Goal: Task Accomplishment & Management: Manage account settings

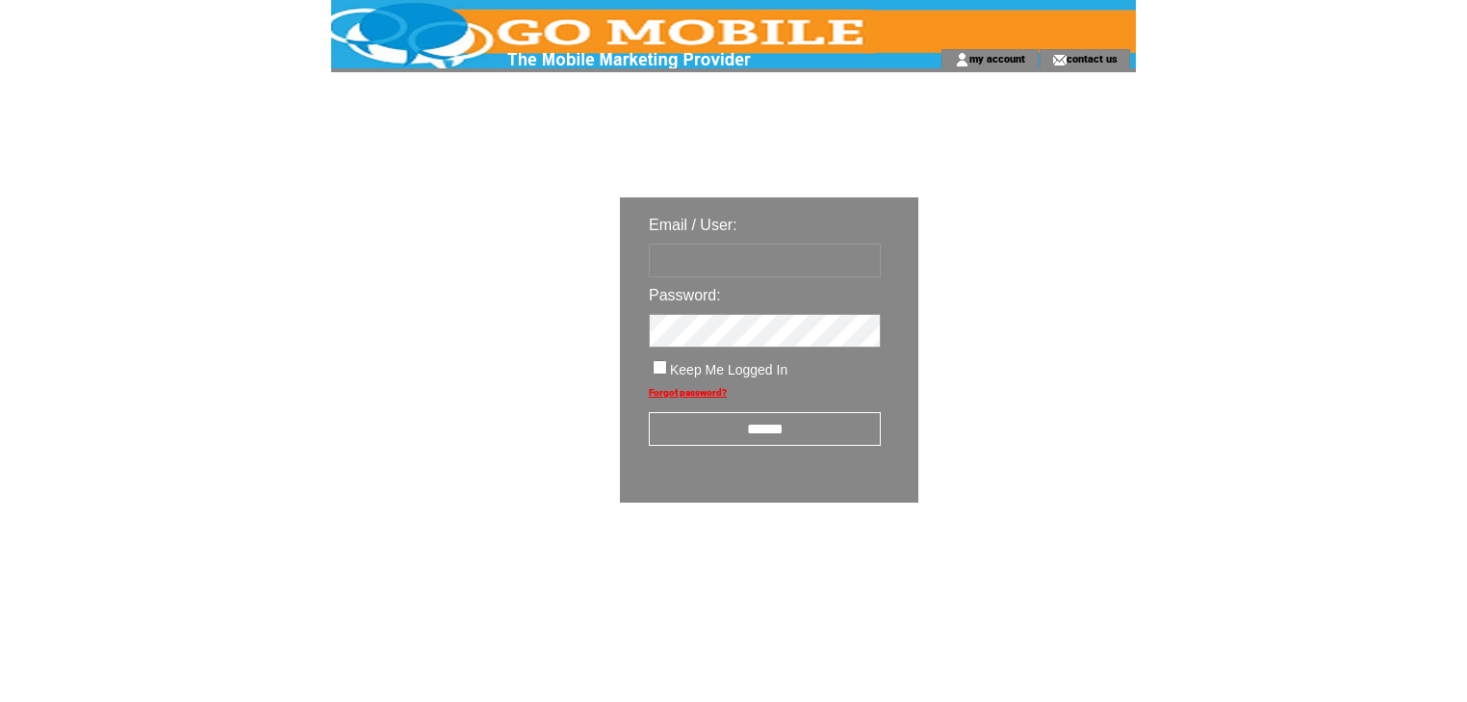
type input "********"
click at [772, 428] on input "******" at bounding box center [765, 429] width 232 height 34
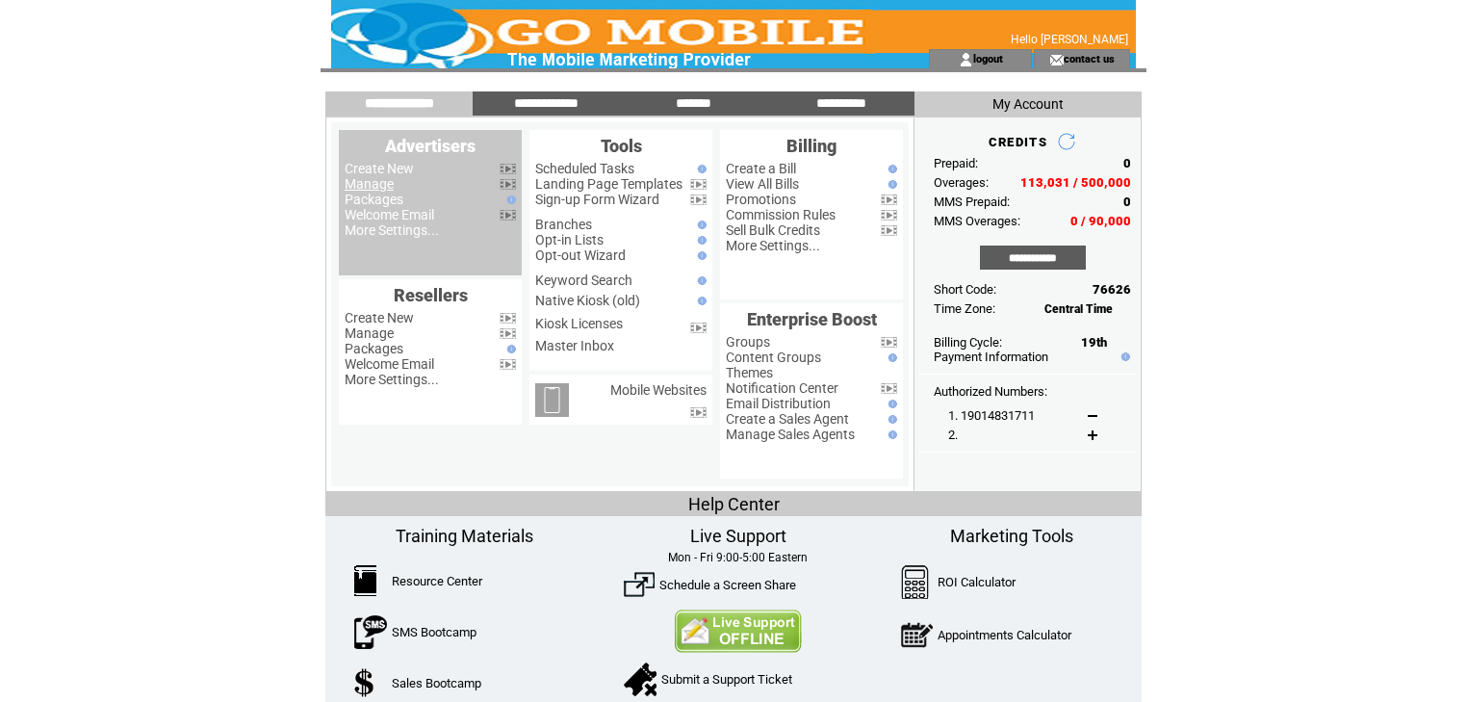
click at [377, 187] on link "Manage" at bounding box center [369, 183] width 49 height 15
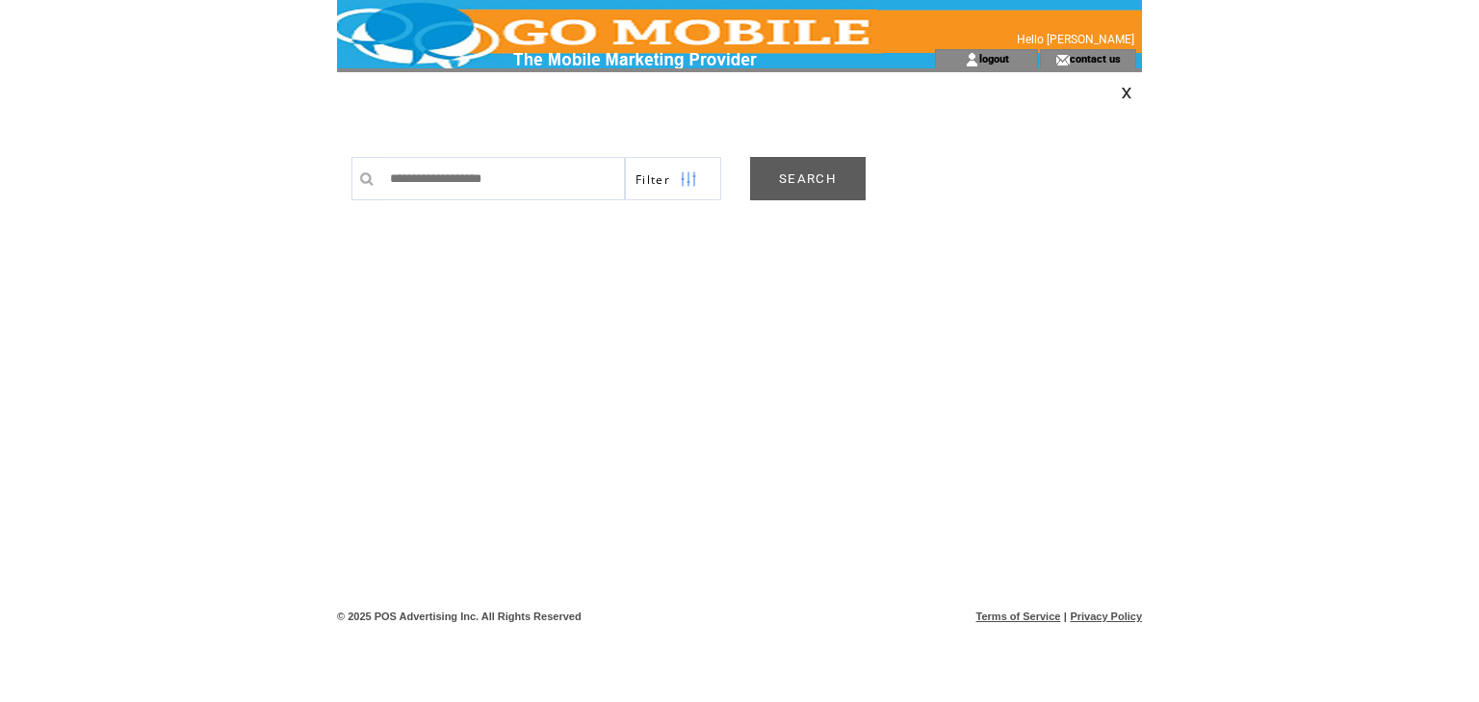
click at [821, 182] on link "SEARCH" at bounding box center [808, 178] width 116 height 43
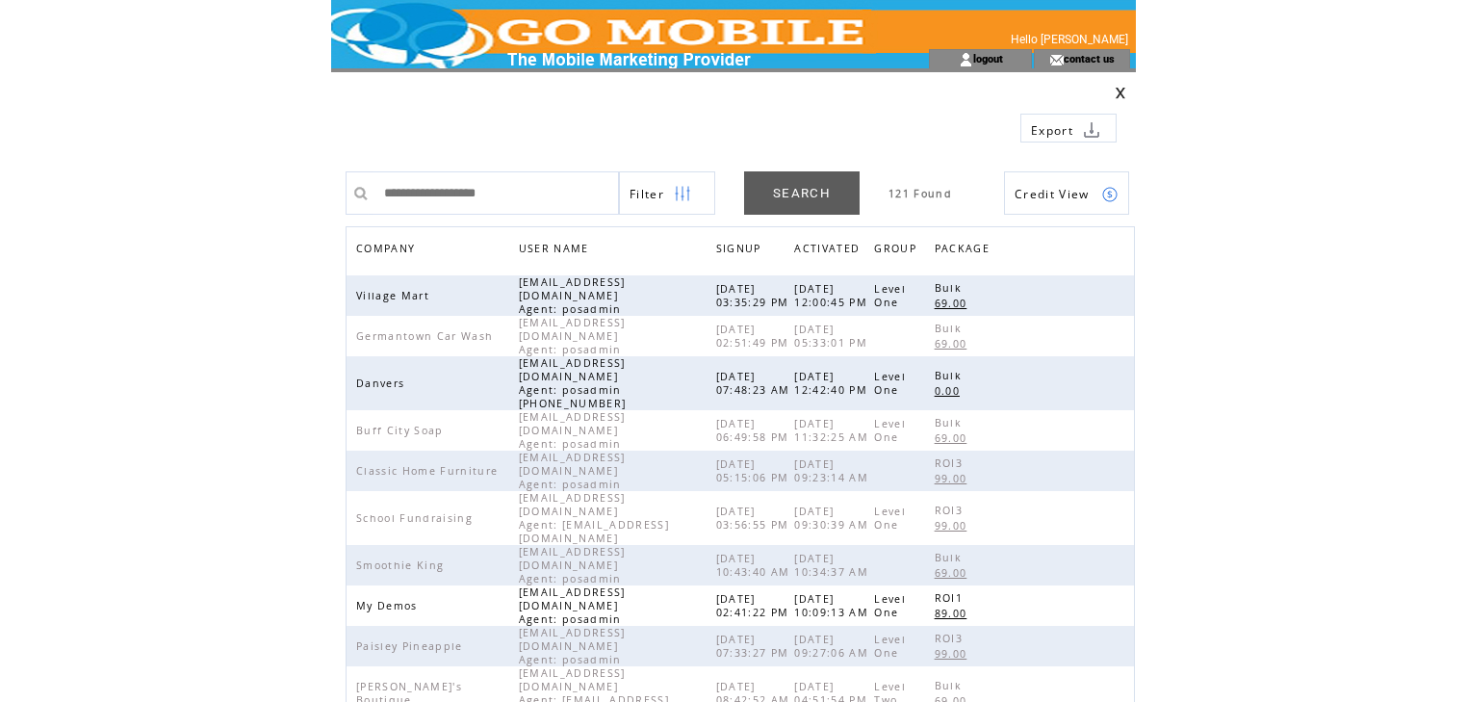
click at [397, 246] on span "COMPANY" at bounding box center [388, 251] width 64 height 28
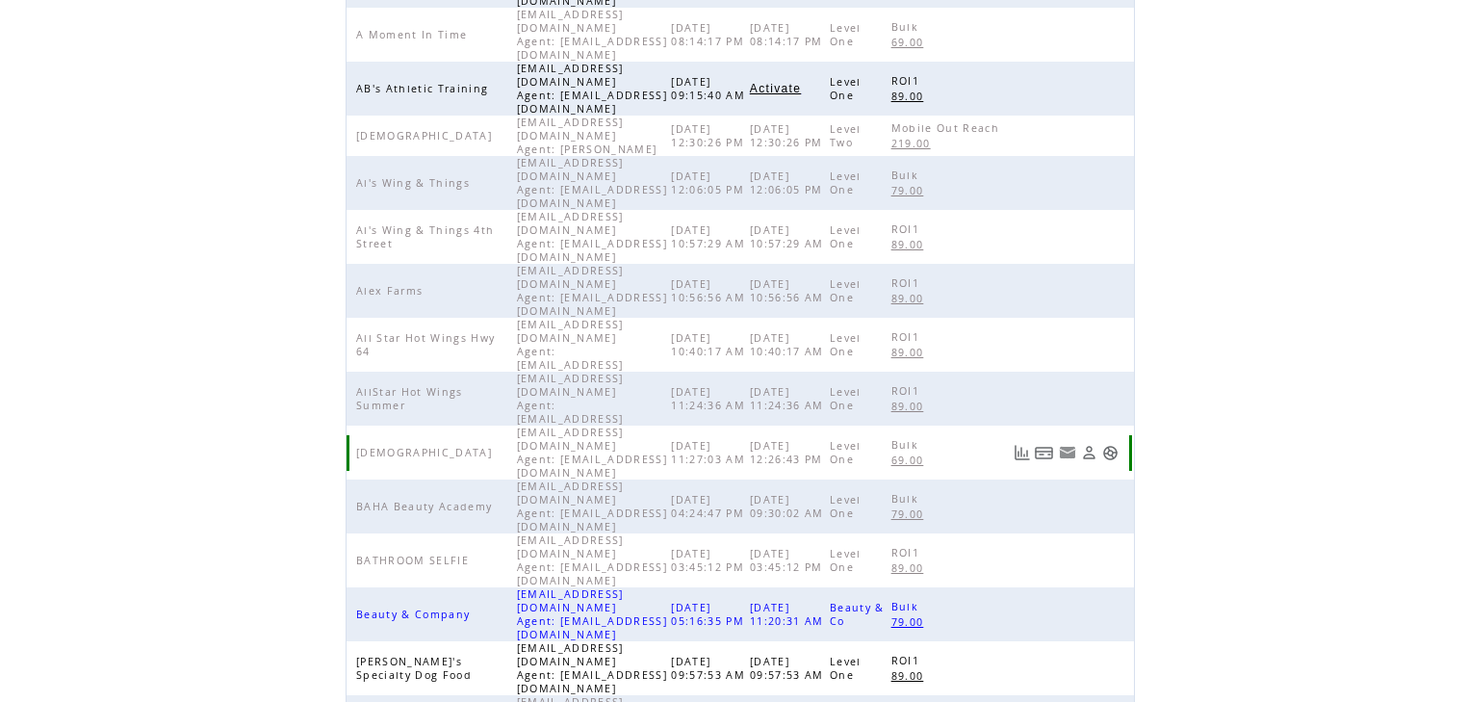
scroll to position [445, 0]
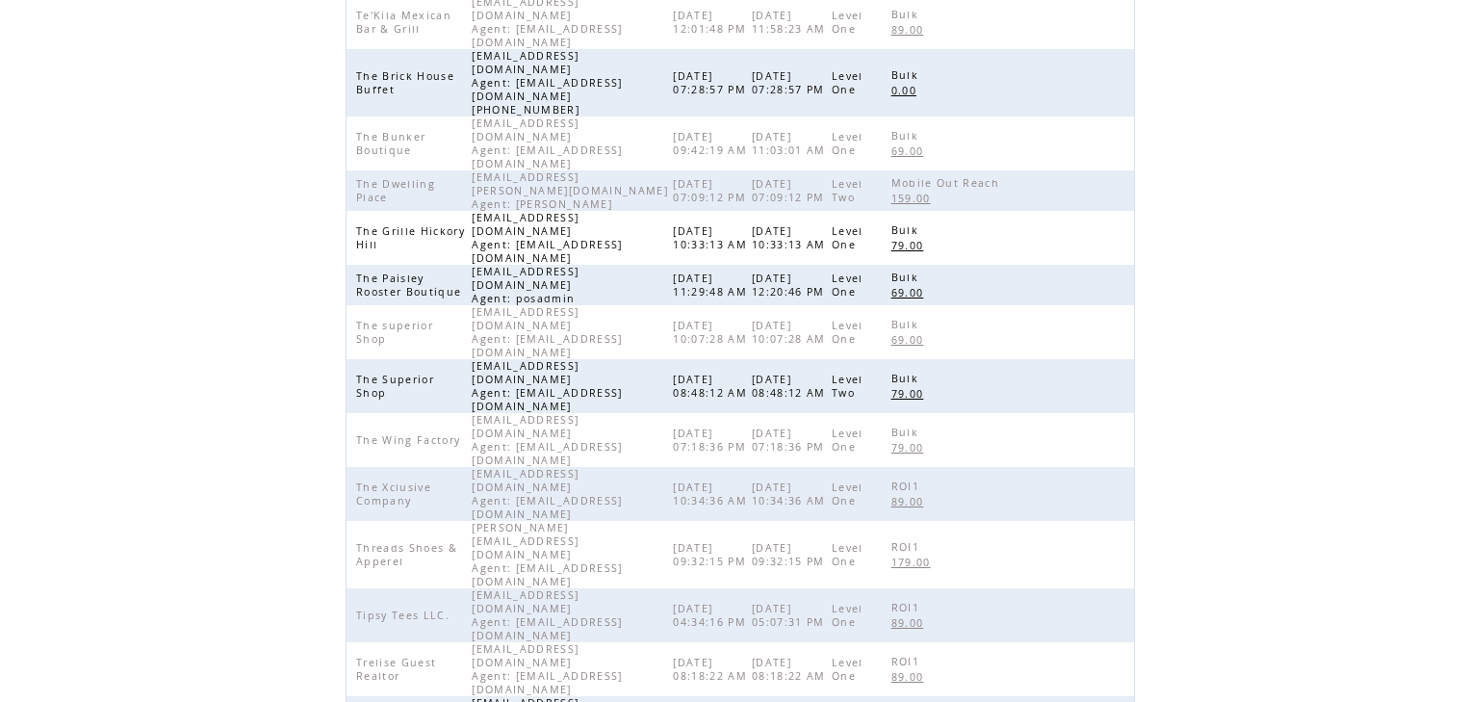
scroll to position [291, 0]
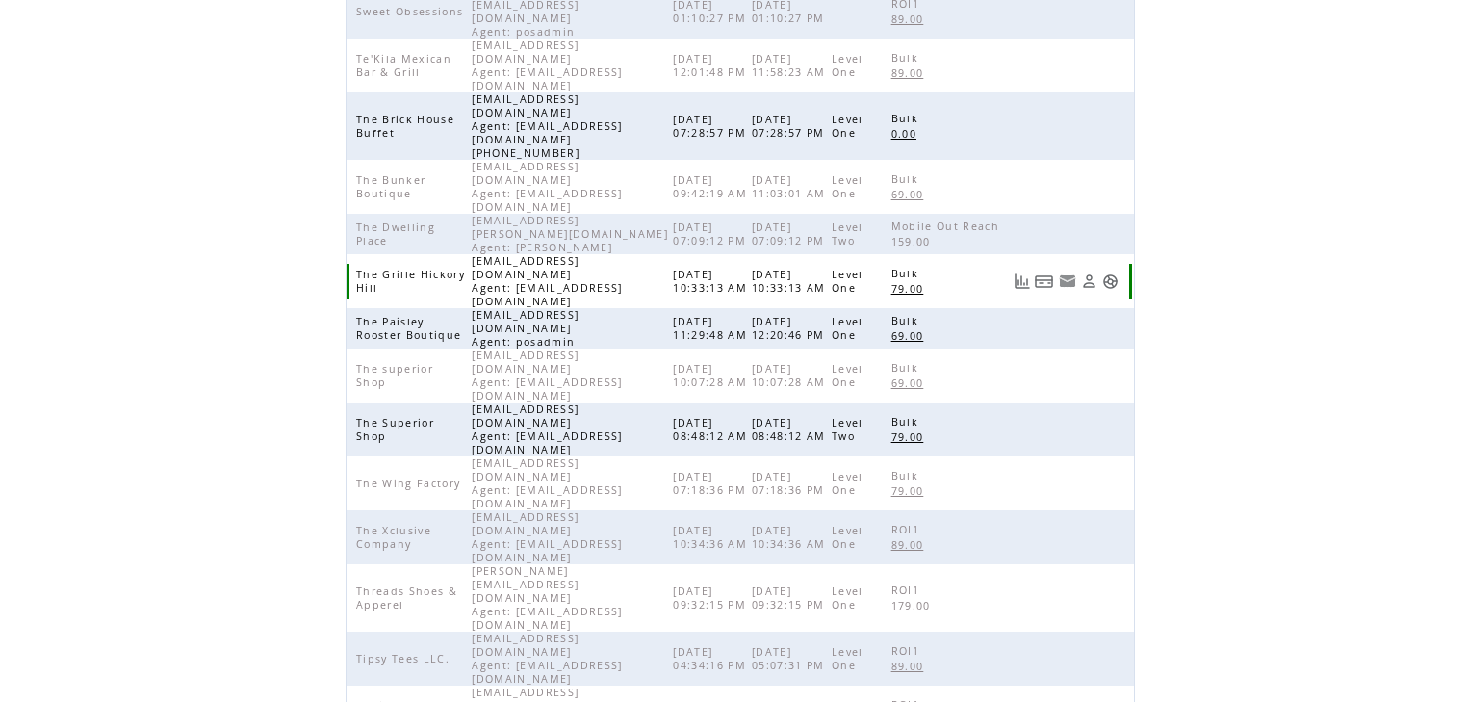
click at [1113, 273] on link at bounding box center [1110, 281] width 16 height 16
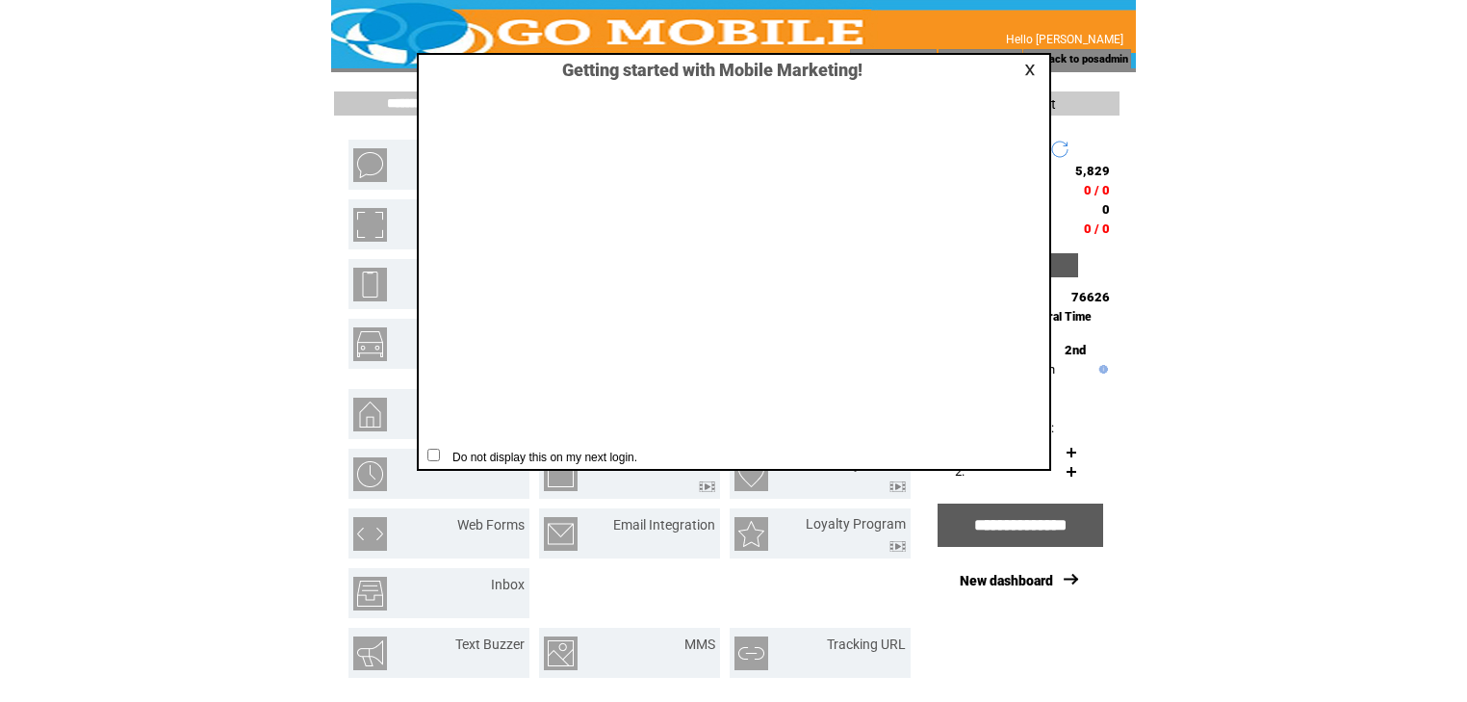
click at [1035, 68] on link at bounding box center [1032, 70] width 17 height 13
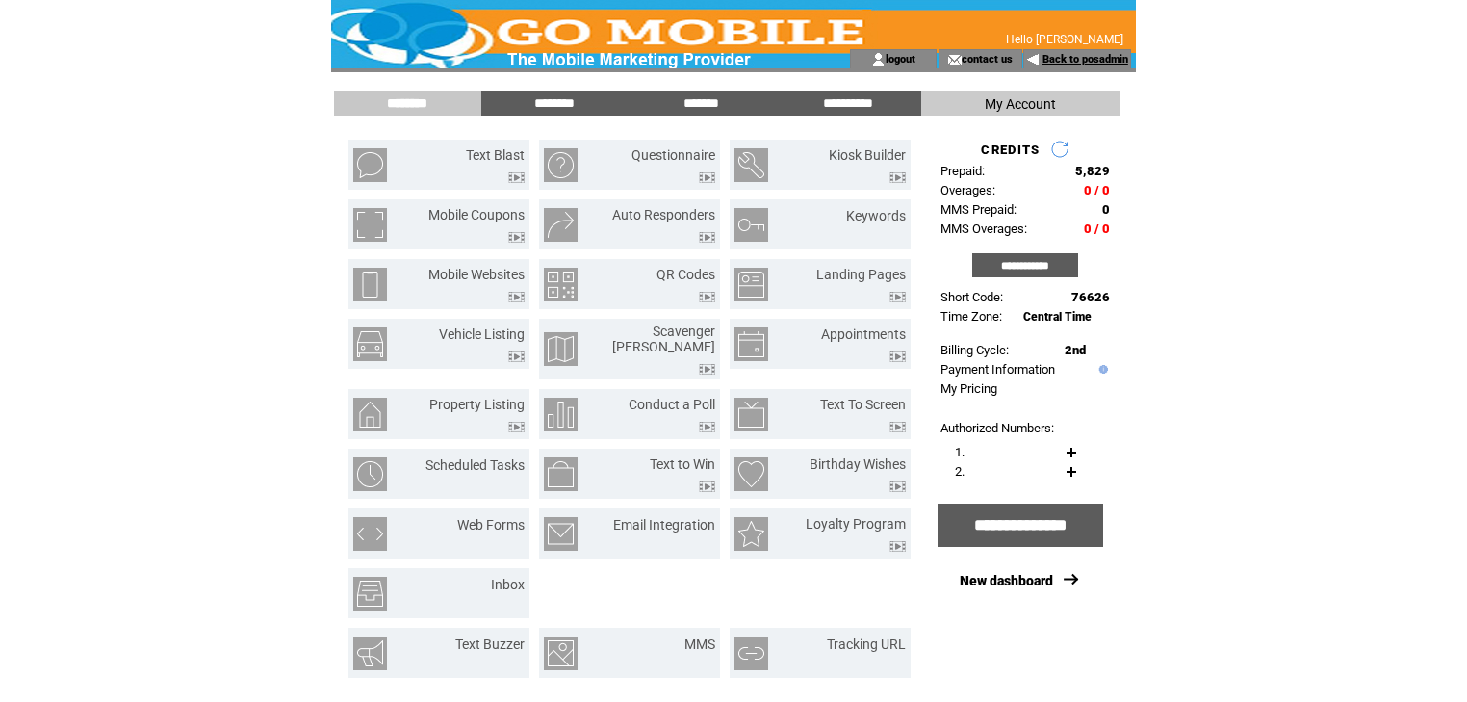
click at [1065, 56] on link "Back to posadmin" at bounding box center [1086, 59] width 86 height 13
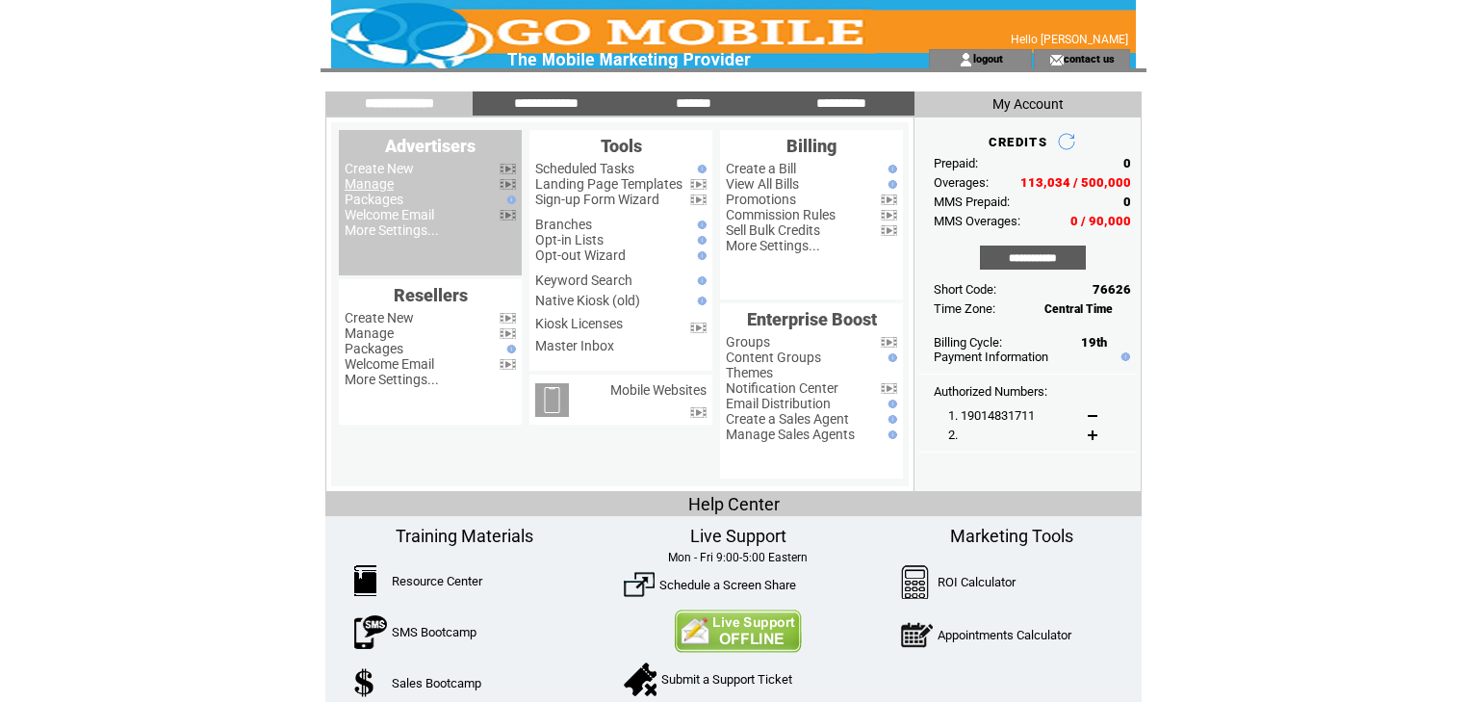
click at [382, 187] on link "Manage" at bounding box center [369, 183] width 49 height 15
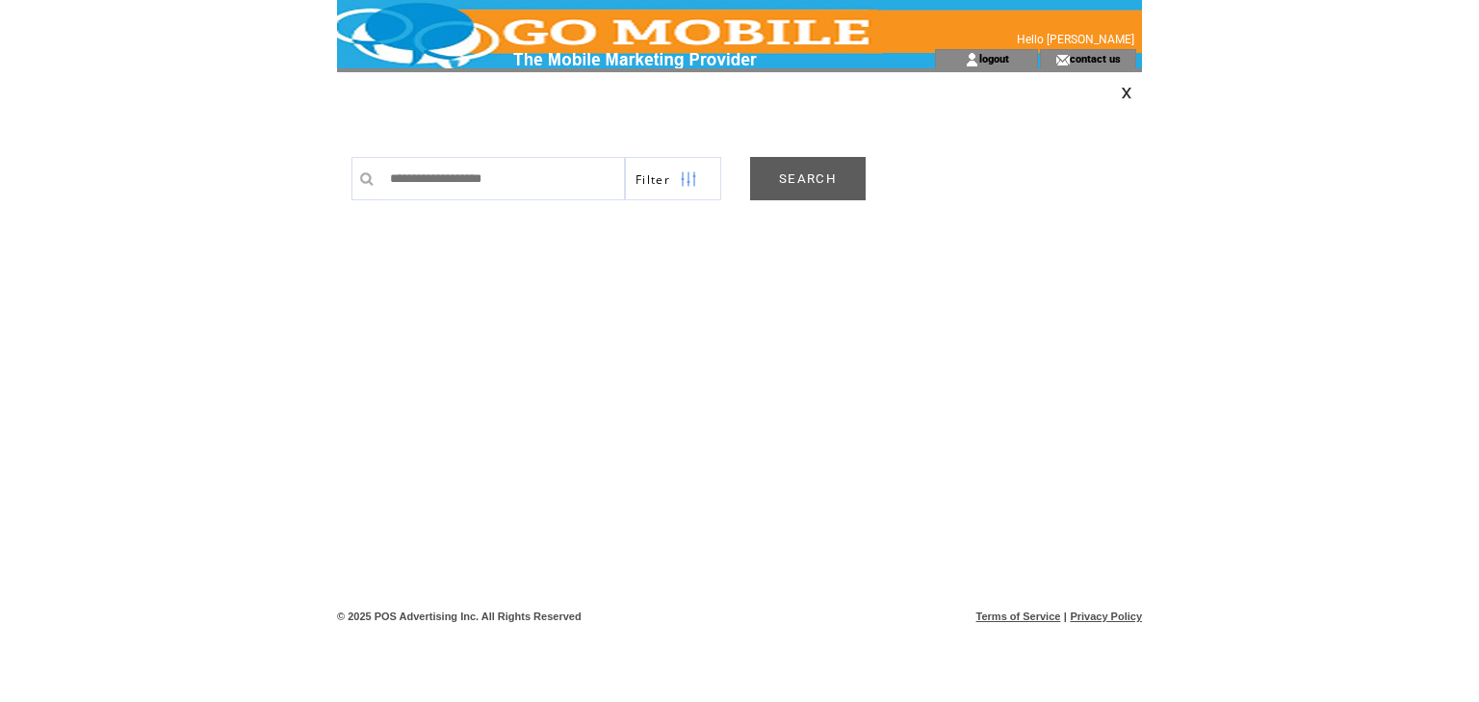
click at [803, 180] on link "SEARCH" at bounding box center [808, 178] width 116 height 43
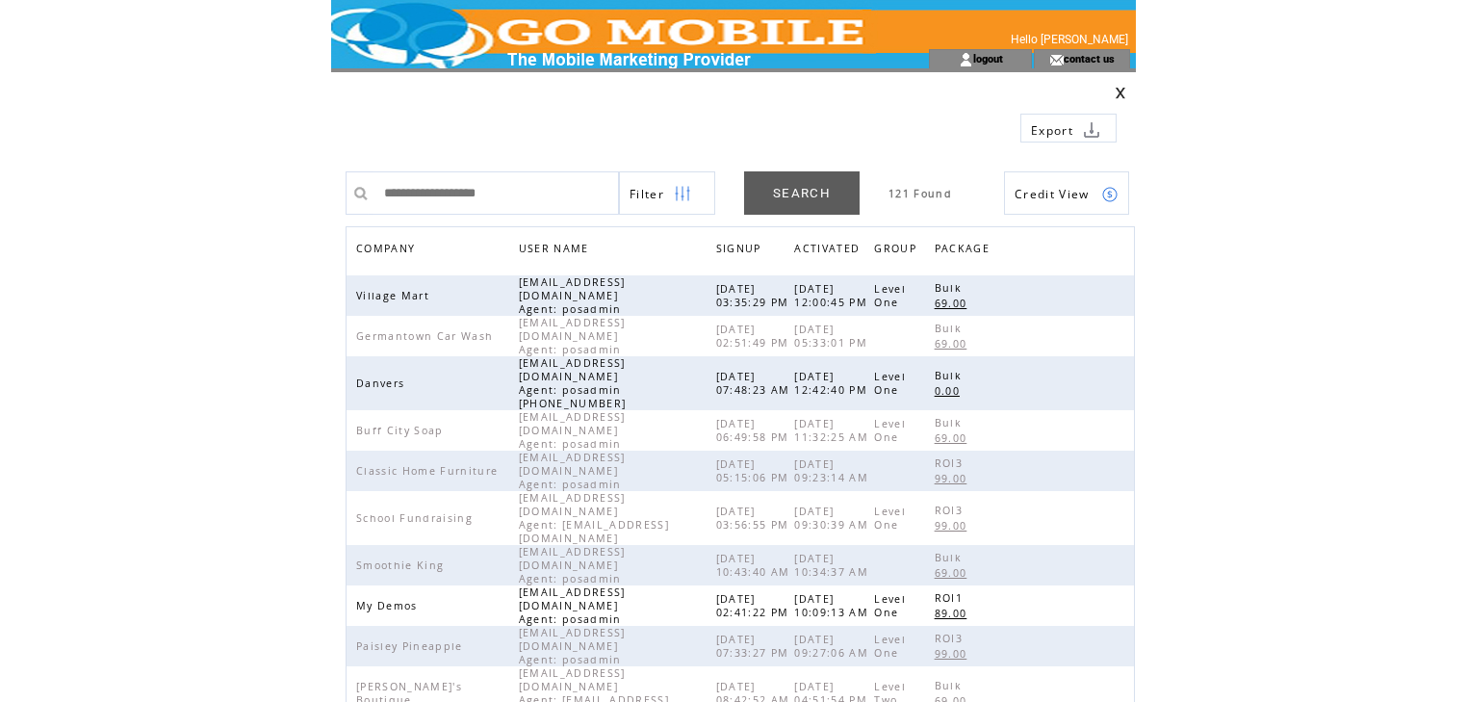
click at [392, 246] on span "COMPANY" at bounding box center [388, 251] width 64 height 28
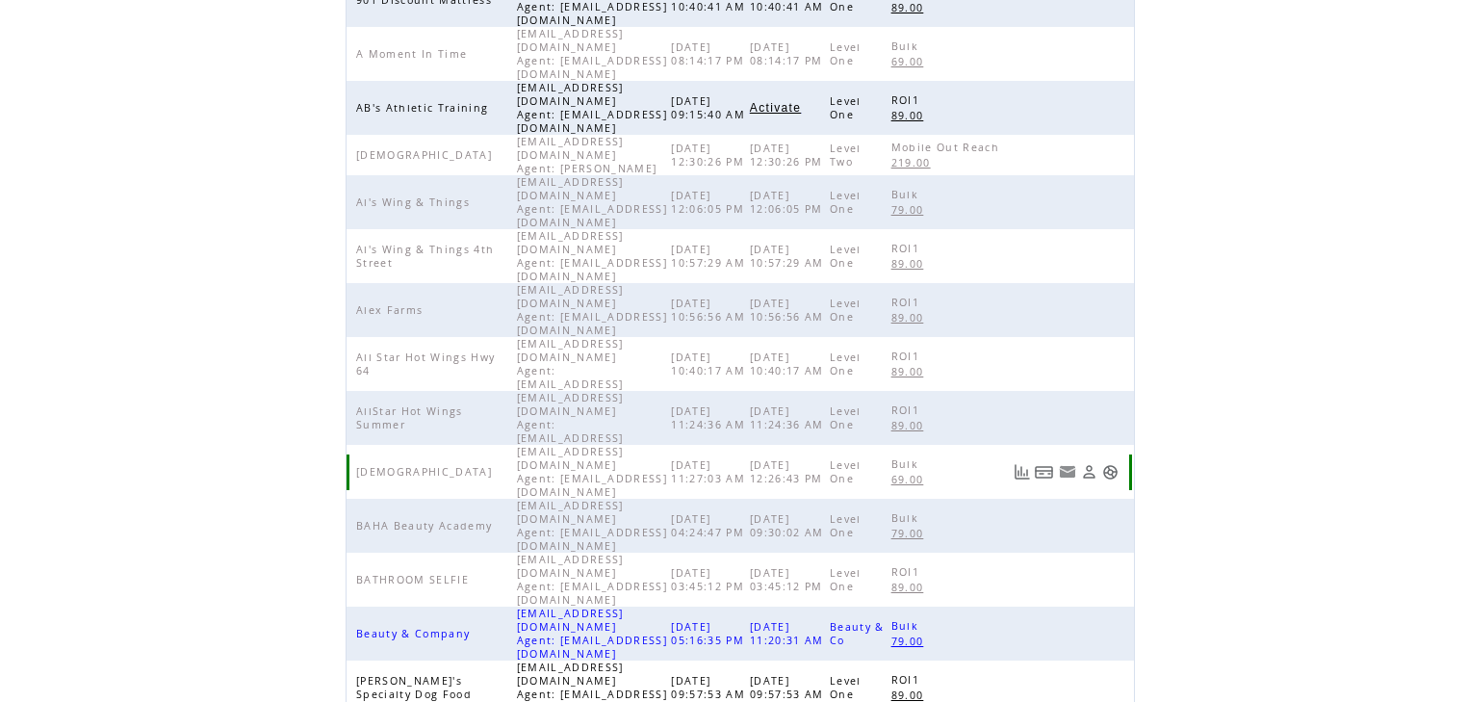
scroll to position [445, 0]
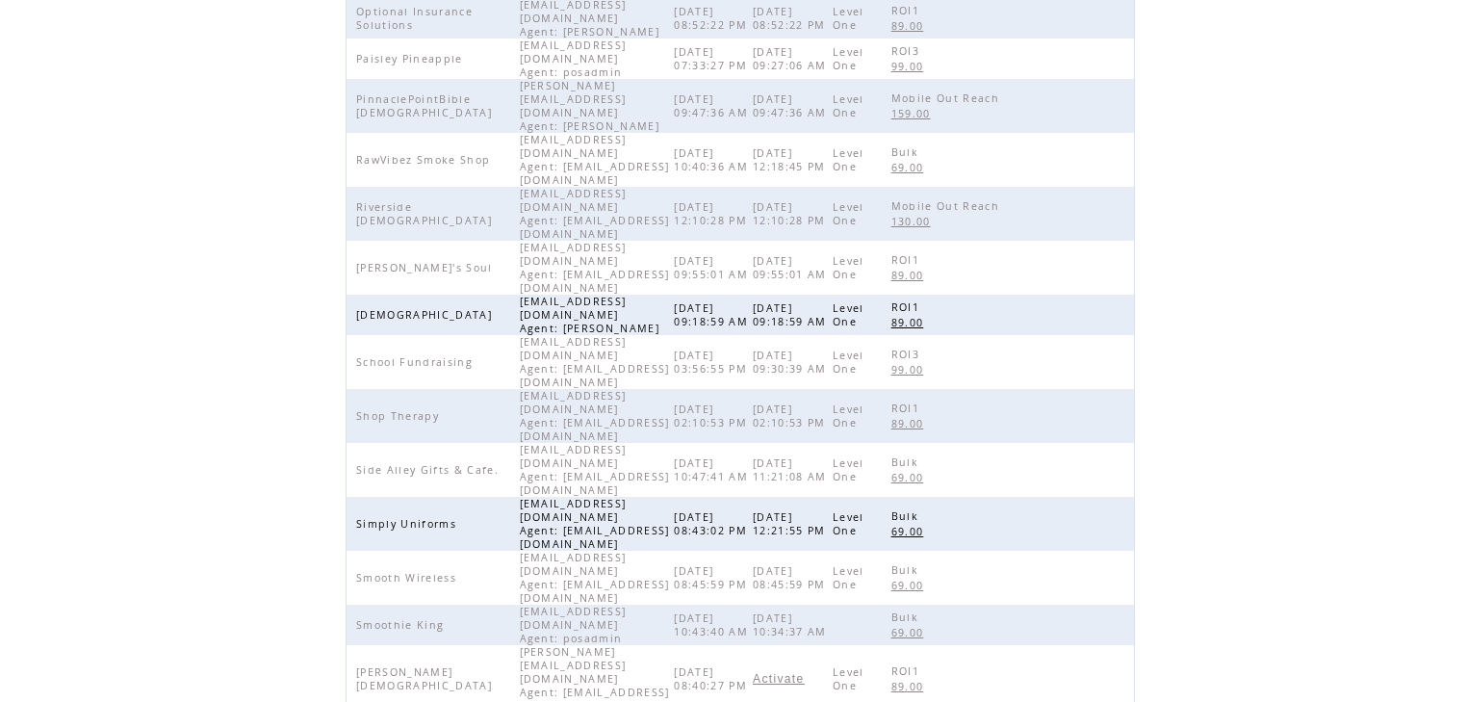
scroll to position [143, 0]
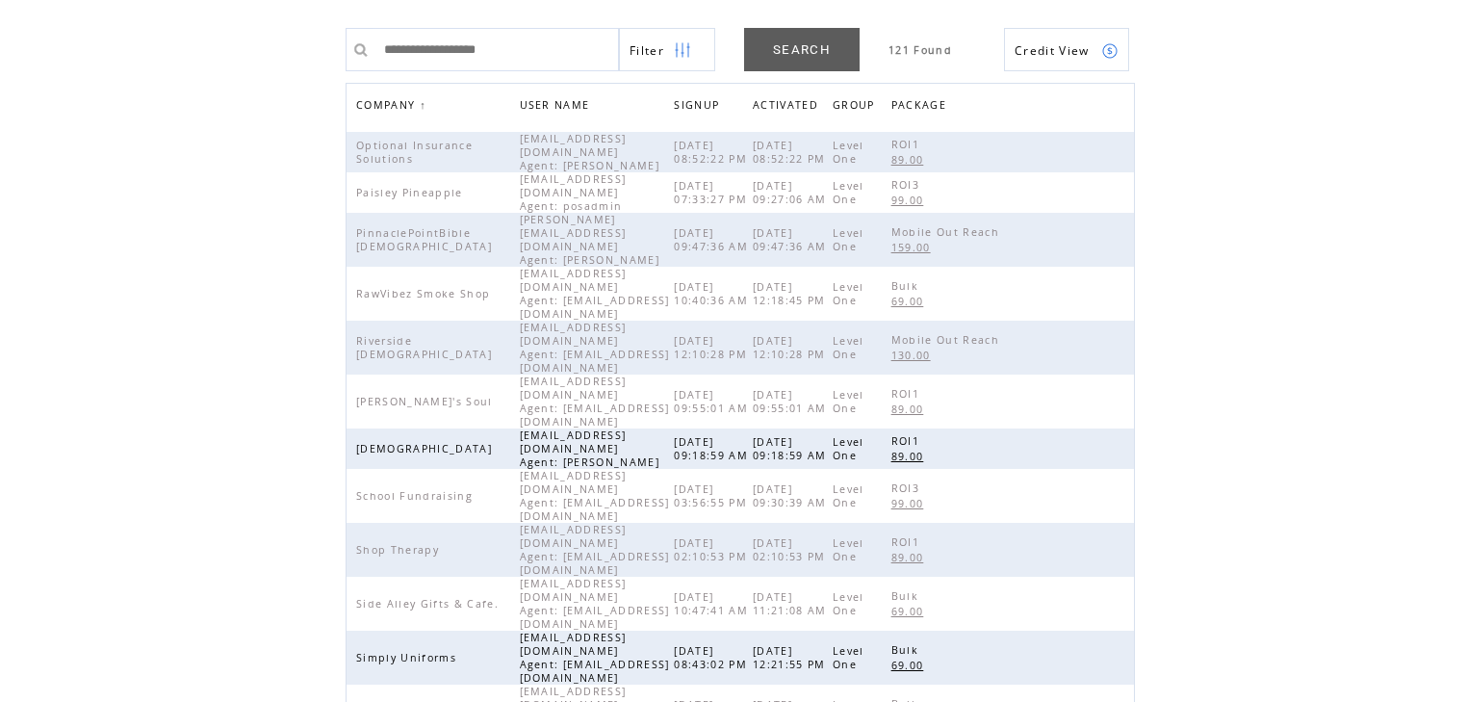
click at [394, 100] on span "COMPANY" at bounding box center [388, 107] width 64 height 28
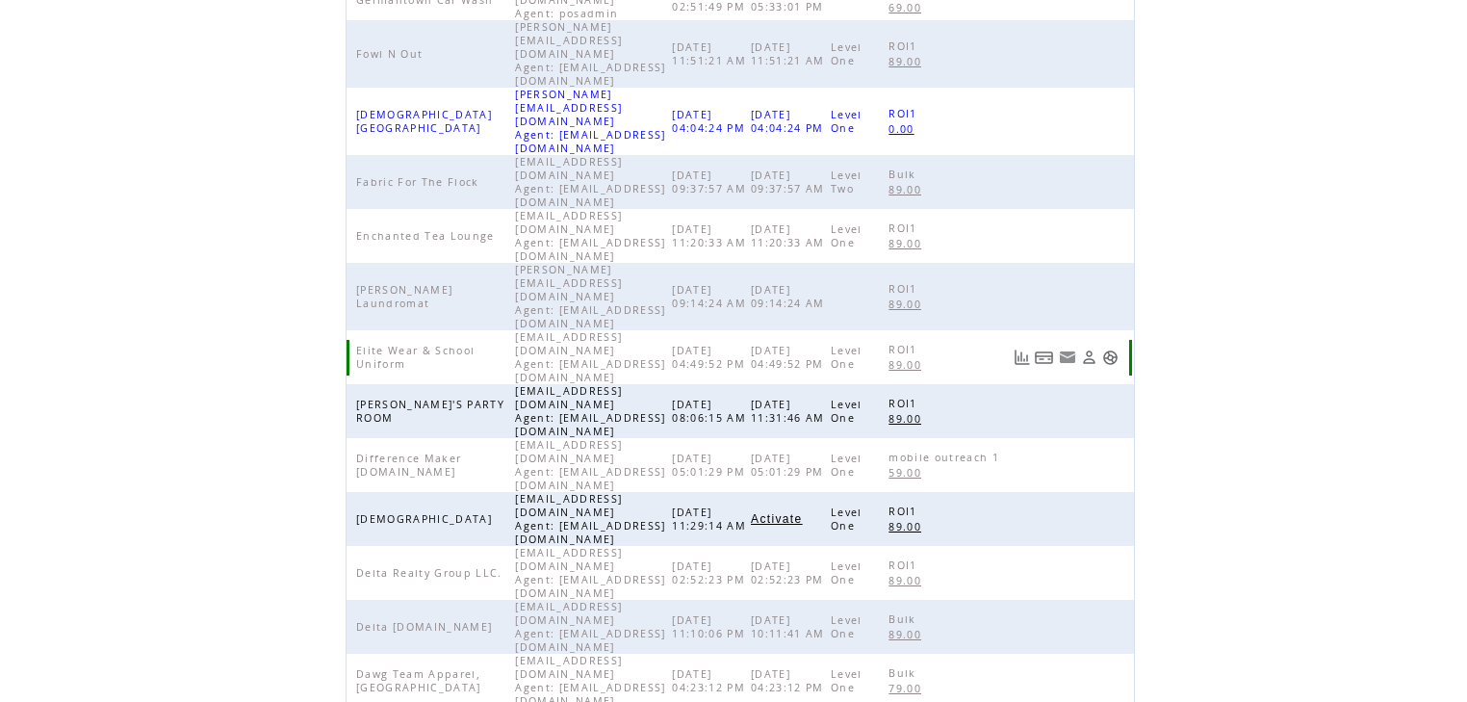
scroll to position [390, 0]
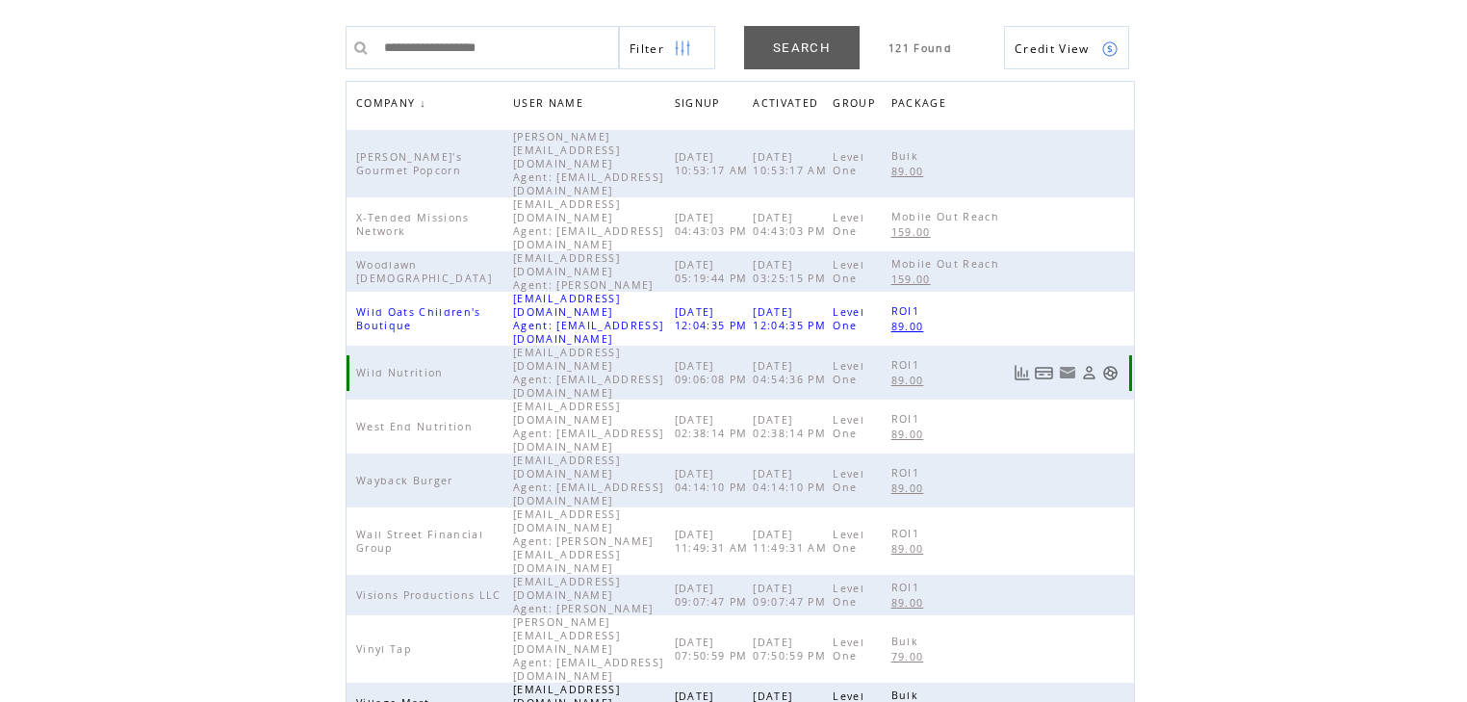
scroll to position [82, 0]
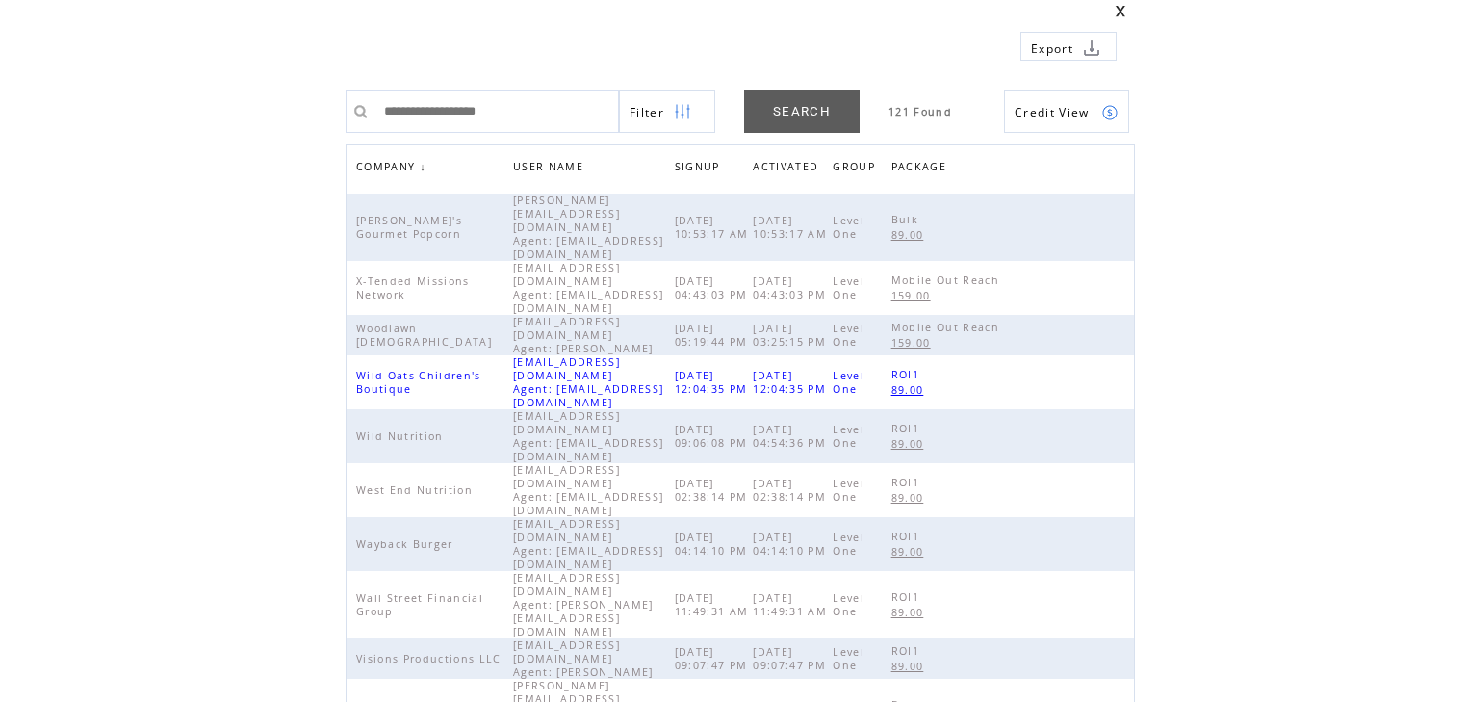
click at [399, 168] on span "COMPANY" at bounding box center [388, 169] width 64 height 28
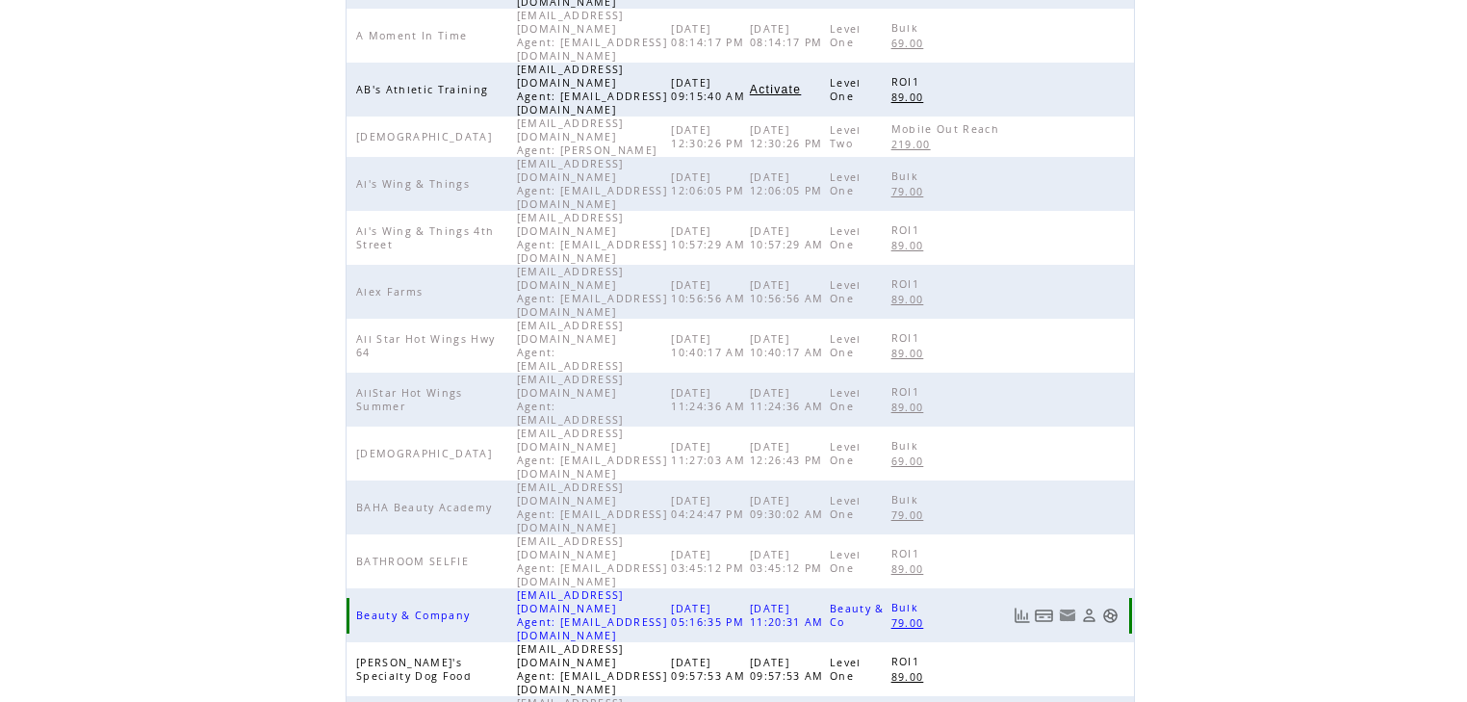
scroll to position [445, 0]
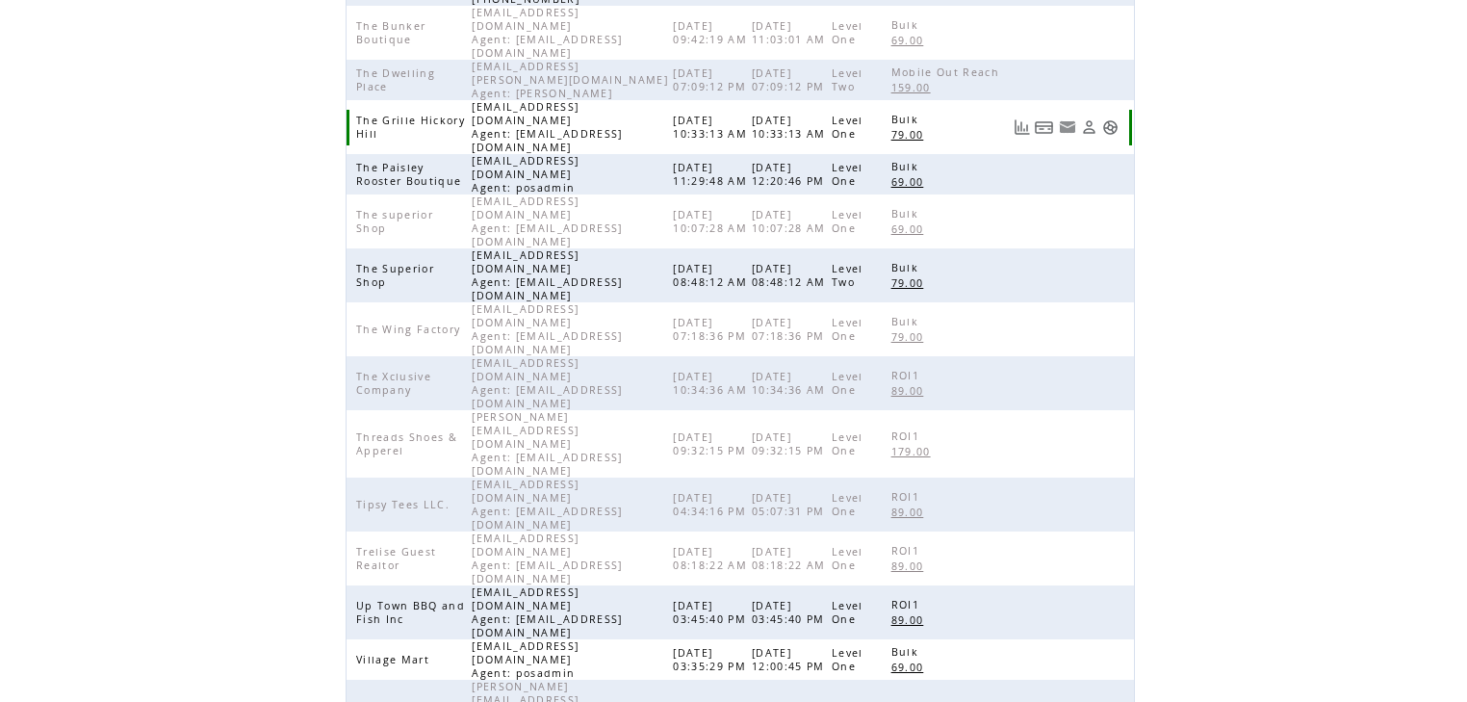
click at [1086, 119] on link at bounding box center [1089, 127] width 16 height 16
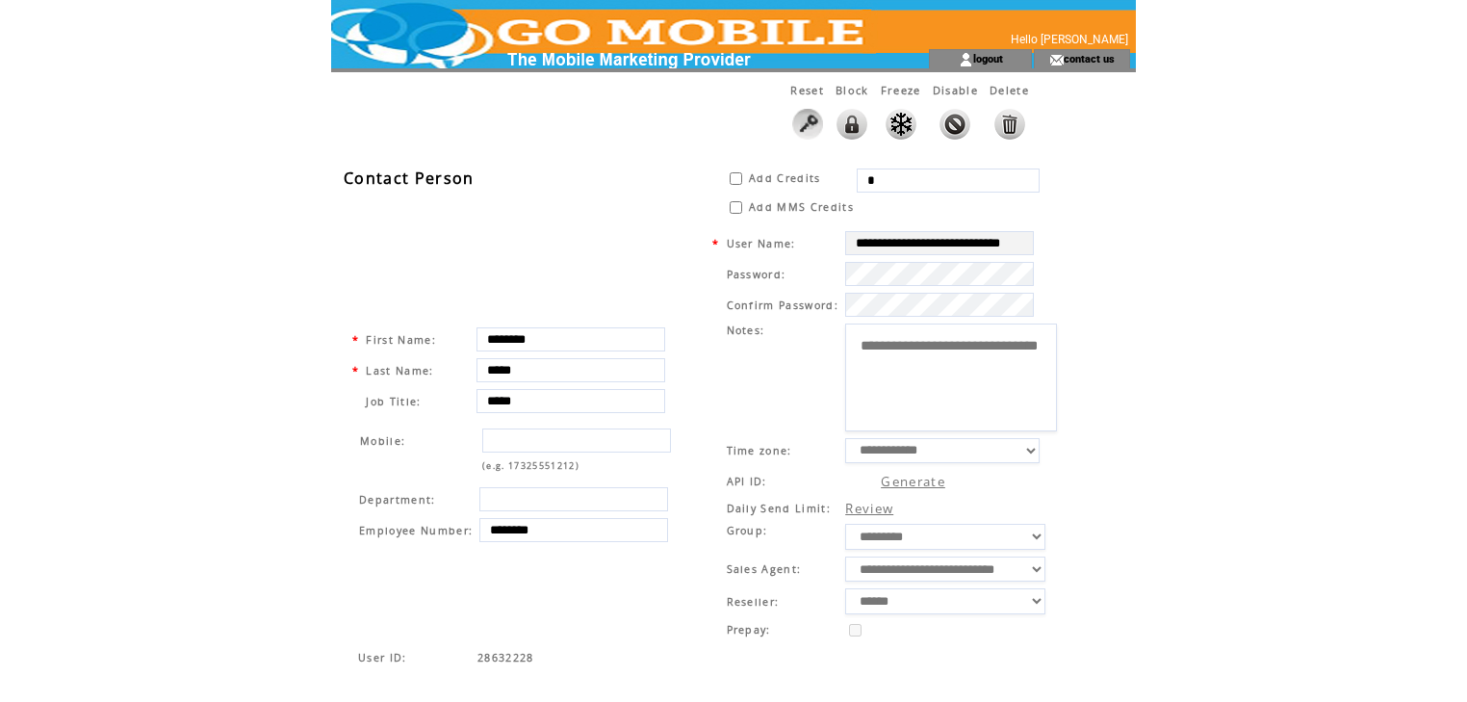
drag, startPoint x: 879, startPoint y: 177, endPoint x: 855, endPoint y: 177, distance: 24.1
click at [856, 177] on td "*" at bounding box center [952, 178] width 193 height 21
type input "*****"
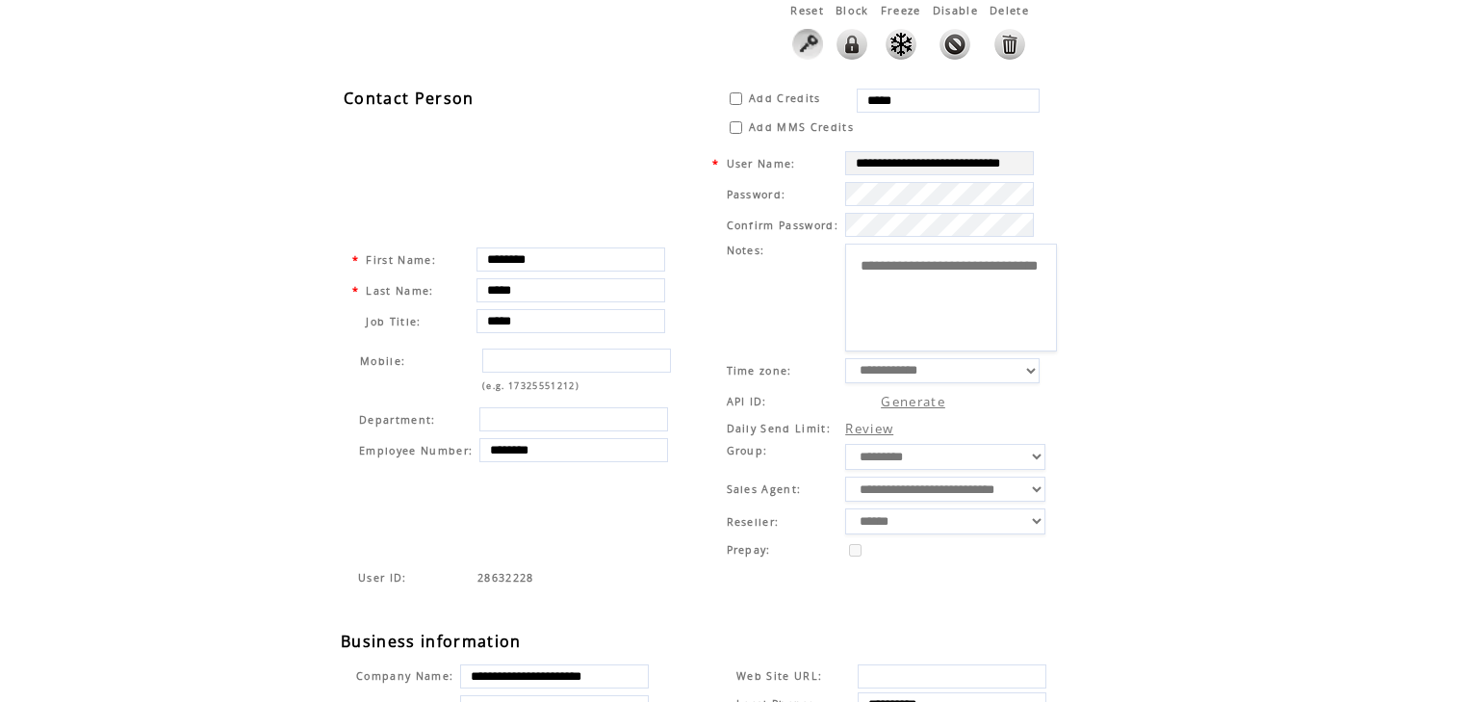
scroll to position [77, 0]
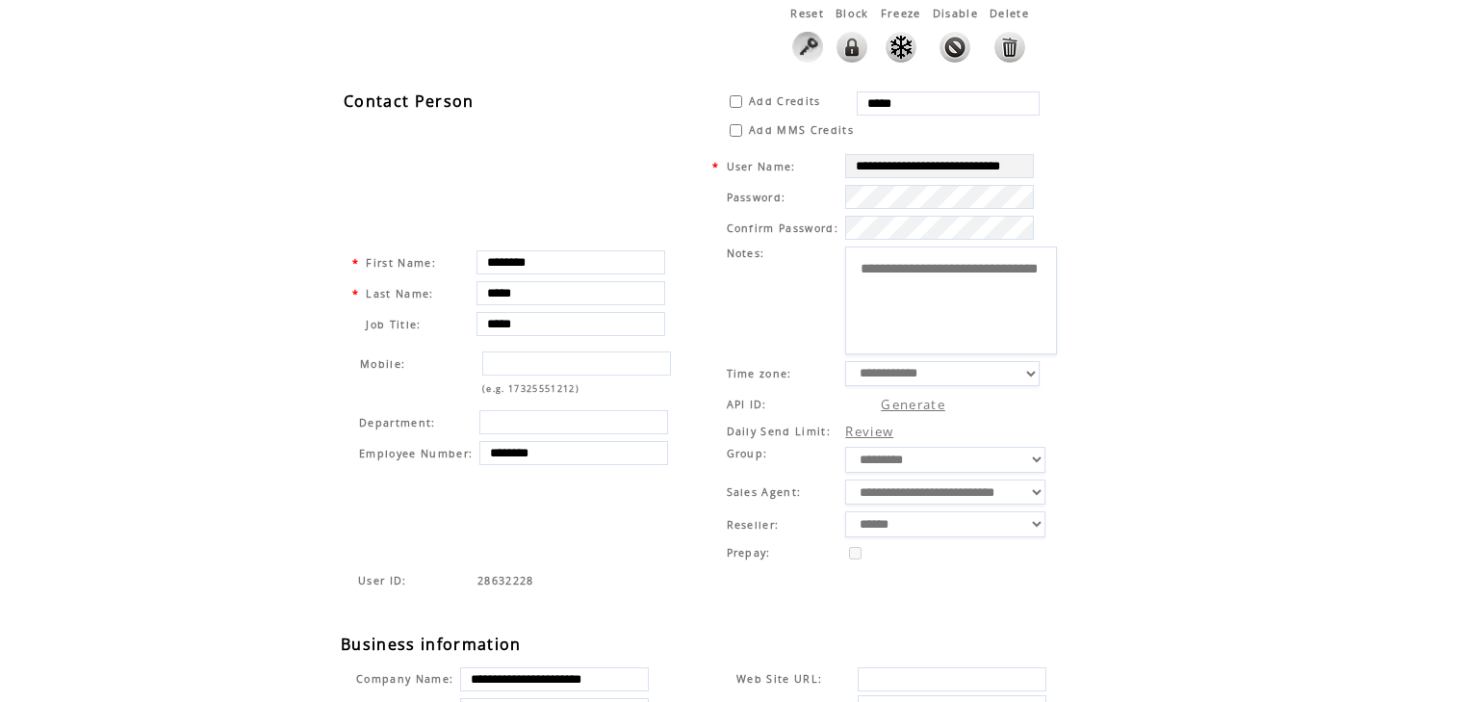
drag, startPoint x: 906, startPoint y: 209, endPoint x: 1198, endPoint y: 169, distance: 294.4
click at [1198, 169] on html "**********" at bounding box center [733, 274] width 1467 height 702
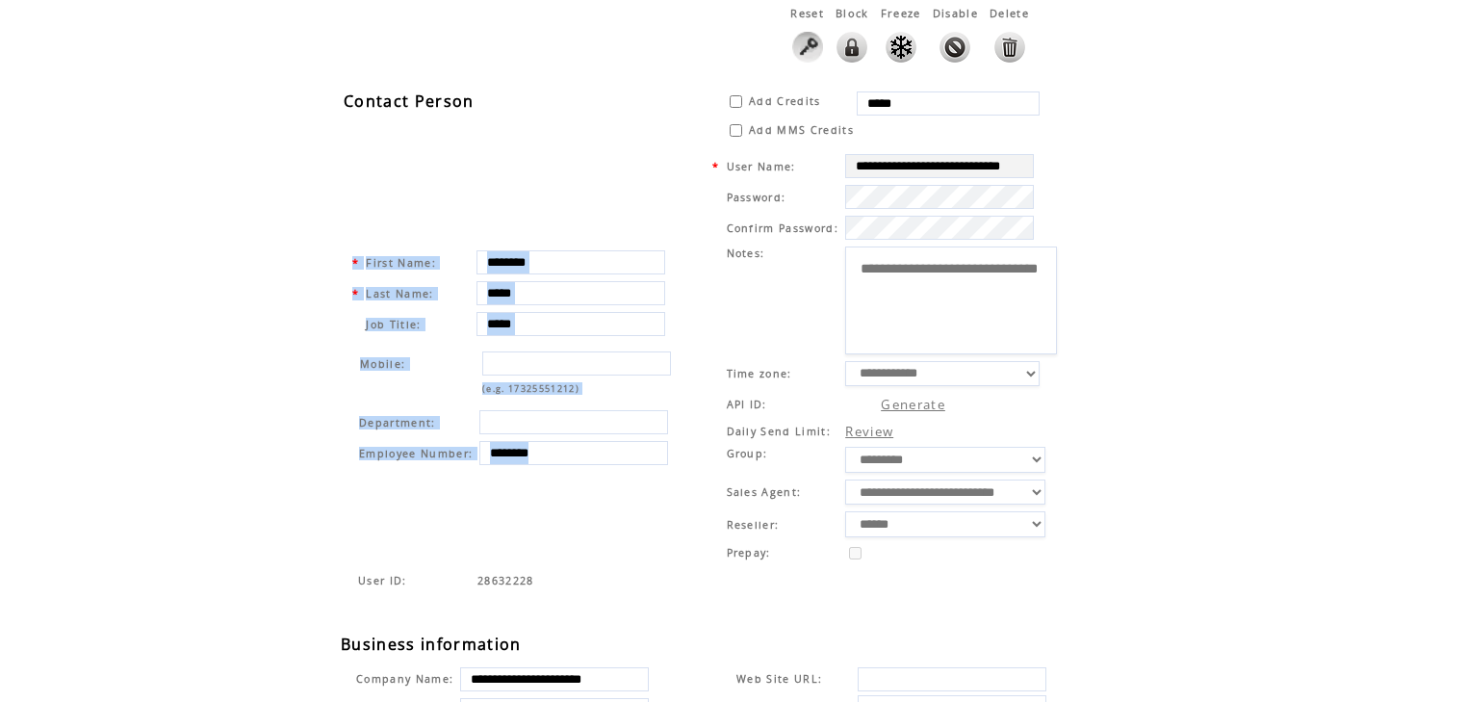
drag, startPoint x: 901, startPoint y: 210, endPoint x: 1078, endPoint y: 206, distance: 177.2
click at [1078, 206] on div "**********" at bounding box center [743, 596] width 805 height 1021
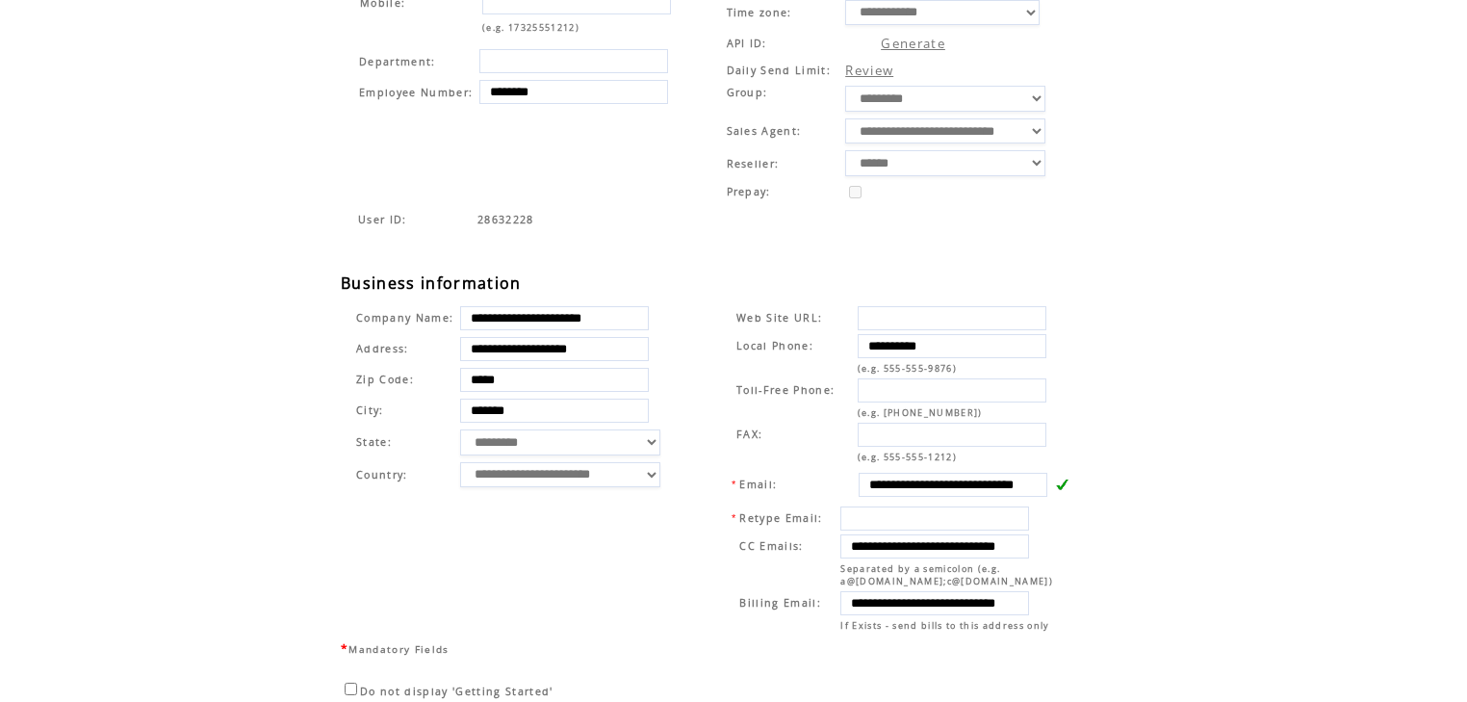
scroll to position [508, 0]
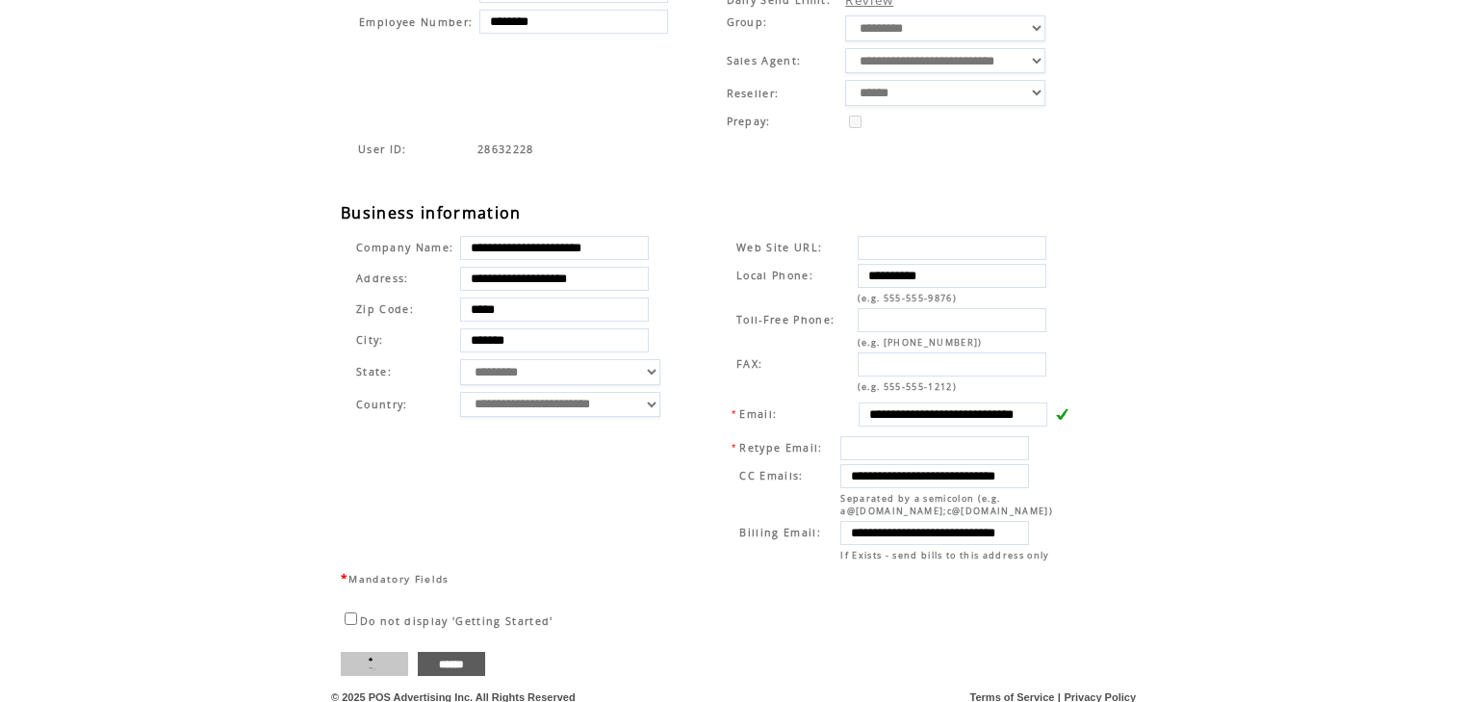
click at [376, 652] on input "****" at bounding box center [374, 664] width 67 height 24
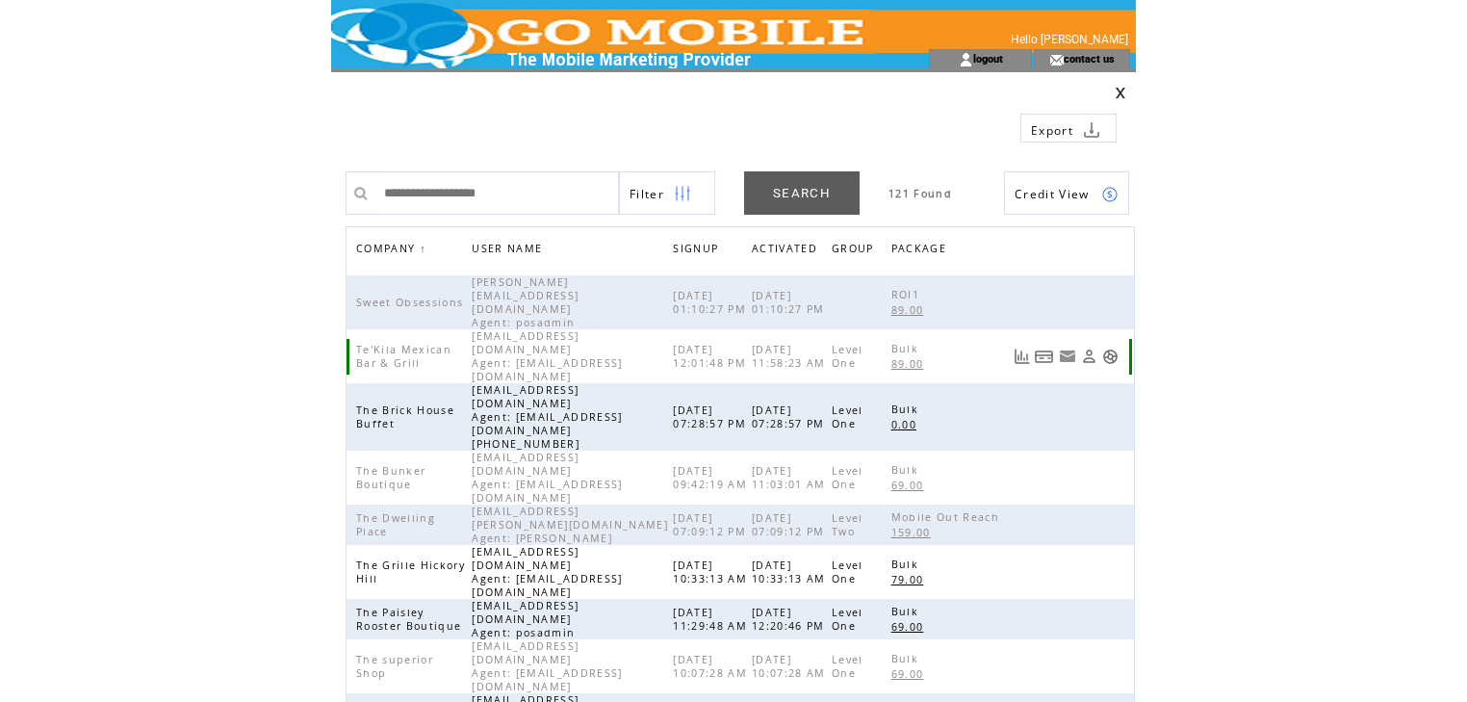
scroll to position [154, 0]
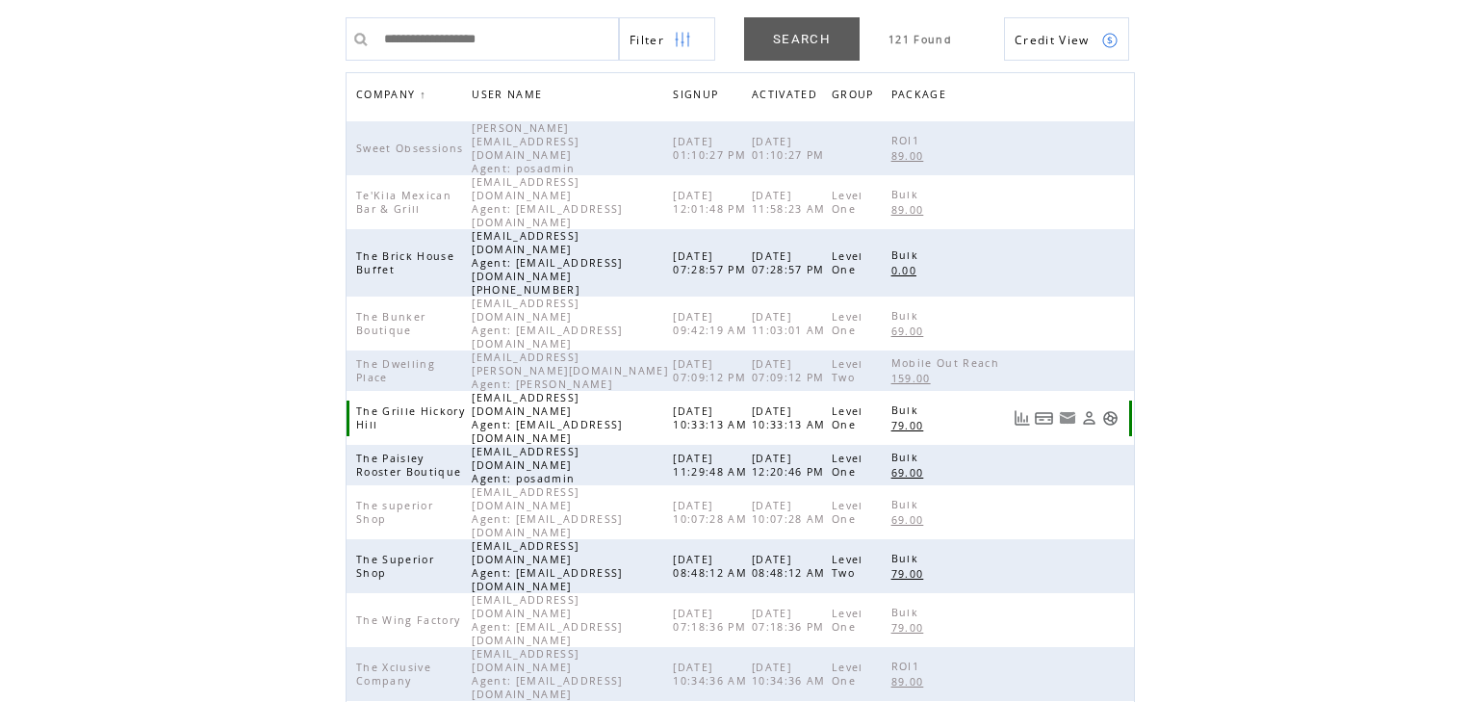
click at [1106, 410] on link at bounding box center [1110, 418] width 16 height 16
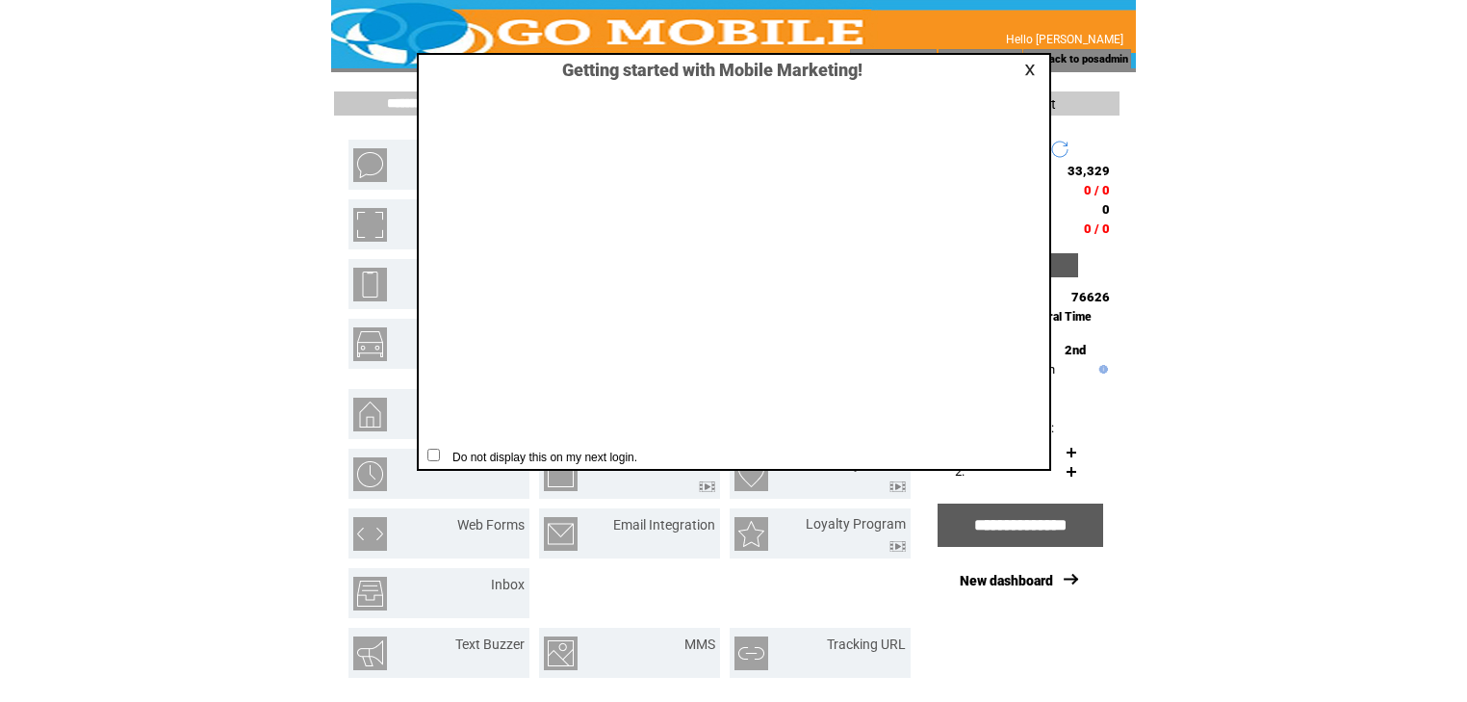
click at [1034, 69] on link at bounding box center [1032, 70] width 17 height 13
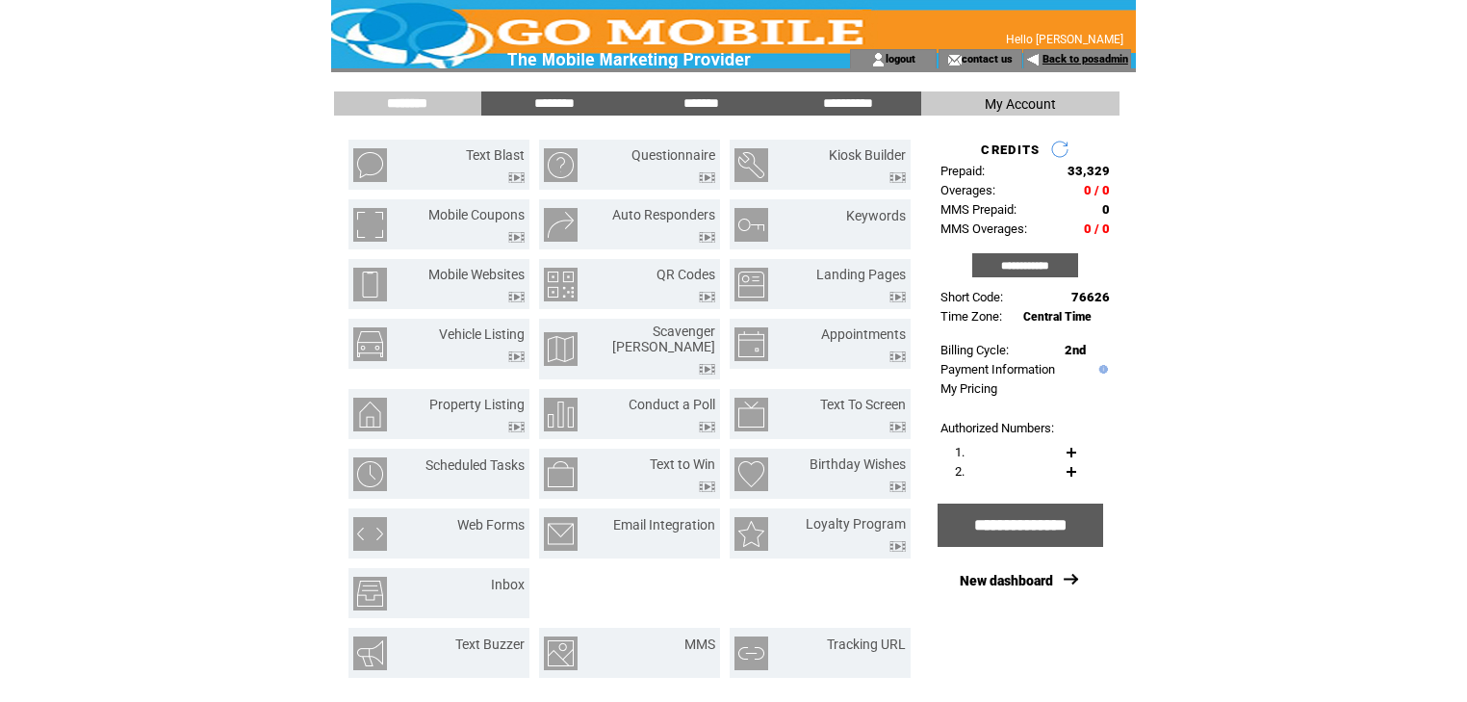
click at [1056, 58] on link "Back to posadmin" at bounding box center [1086, 59] width 86 height 13
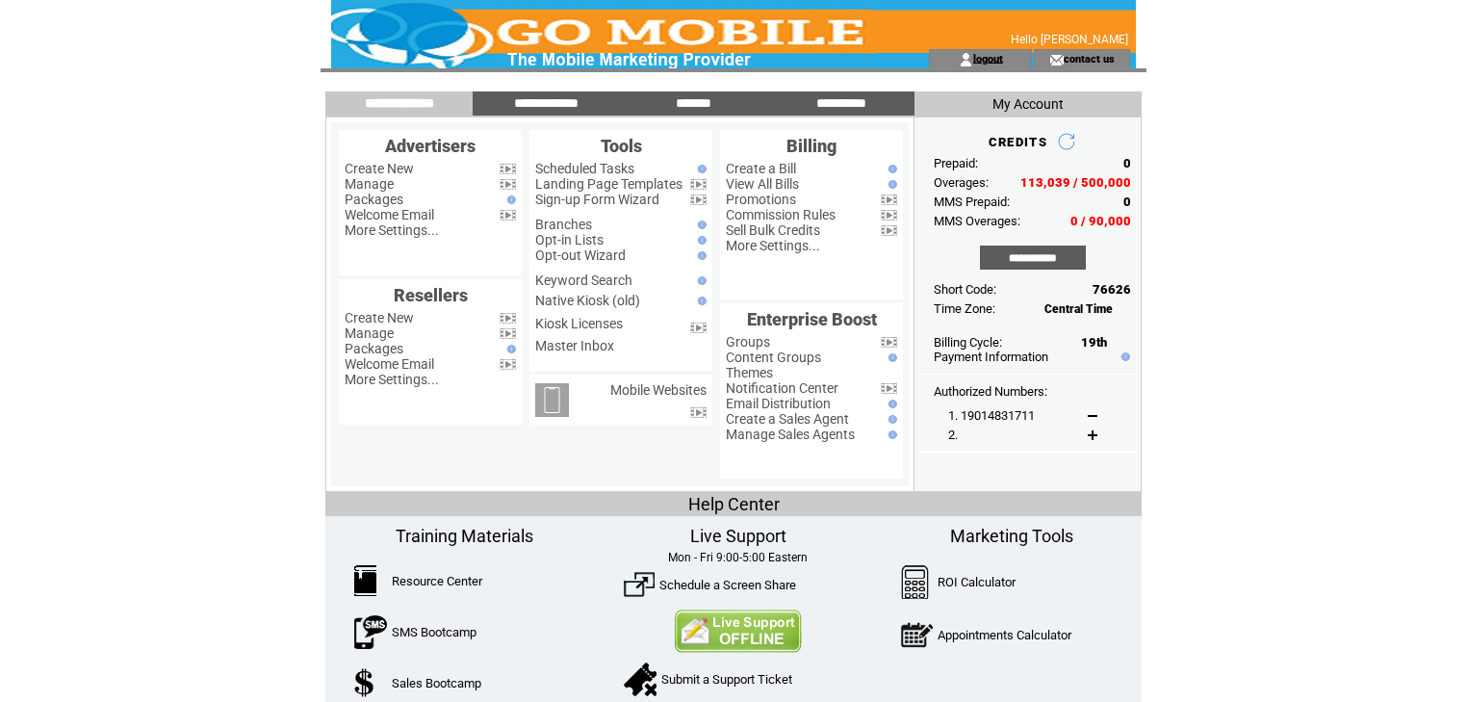
click at [994, 54] on link "logout" at bounding box center [988, 58] width 30 height 13
